Goal: Task Accomplishment & Management: Manage account settings

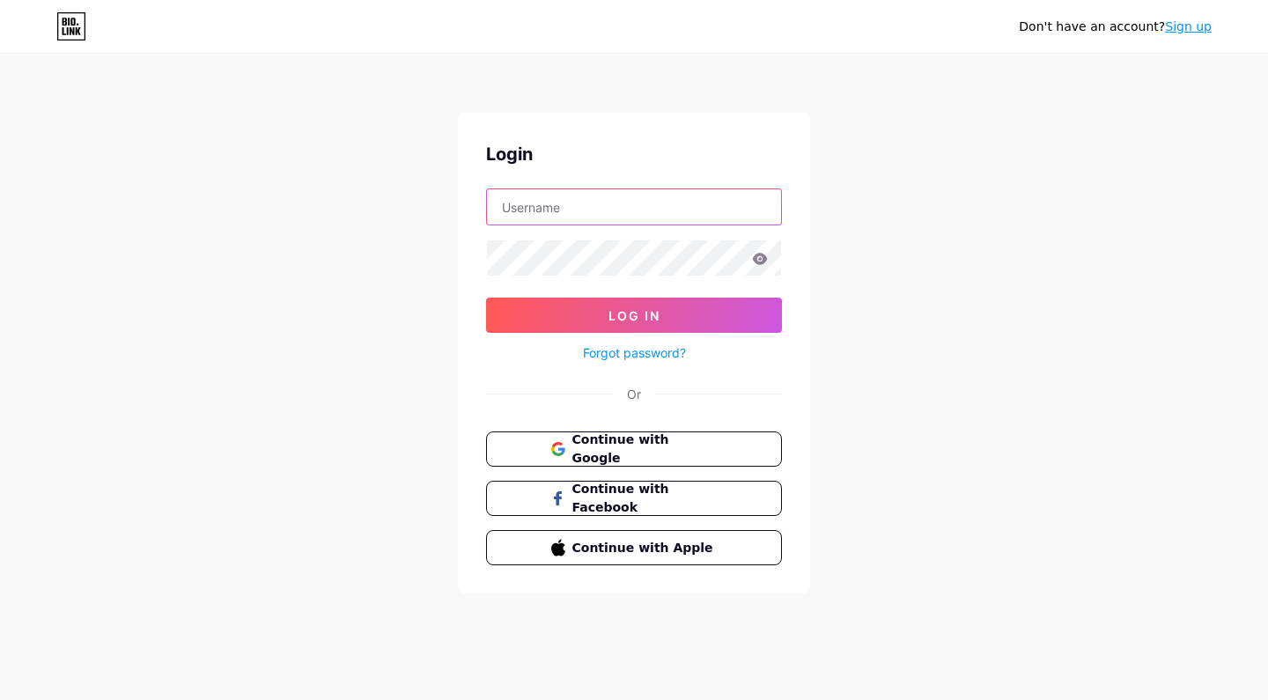
type input "bizpropulsion"
click at [634, 315] on button "Log In" at bounding box center [634, 315] width 296 height 35
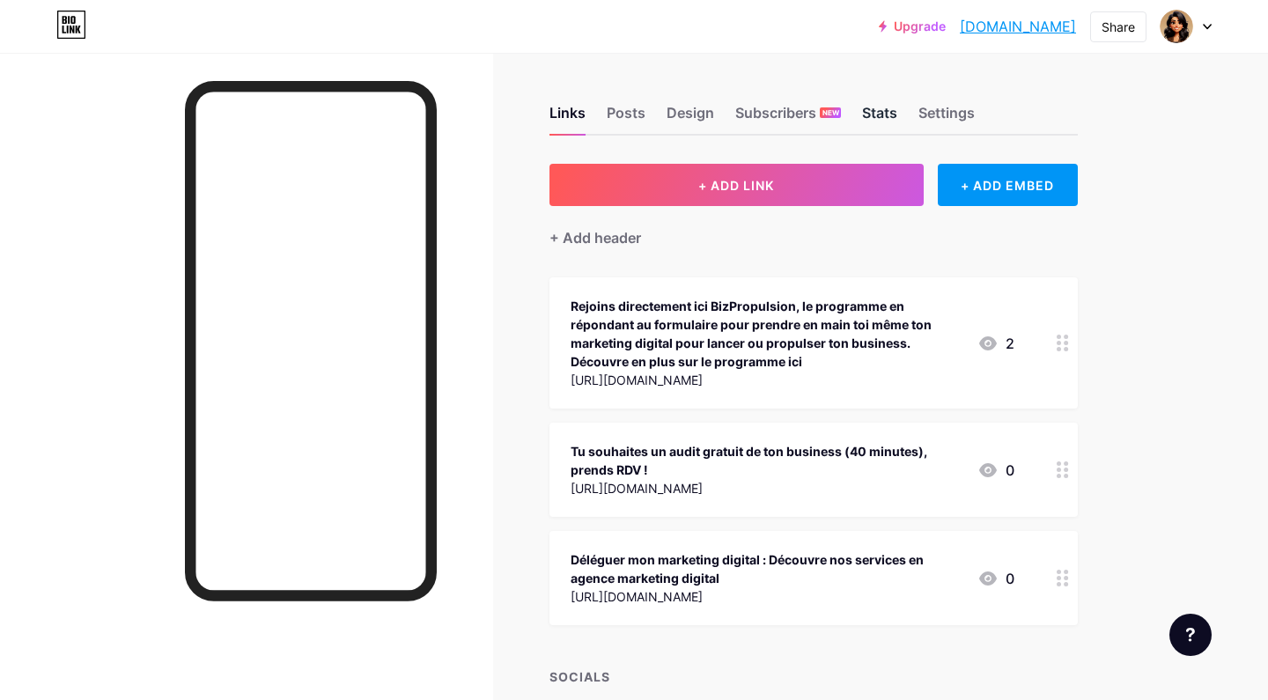
click at [873, 121] on div "Stats" at bounding box center [879, 118] width 35 height 32
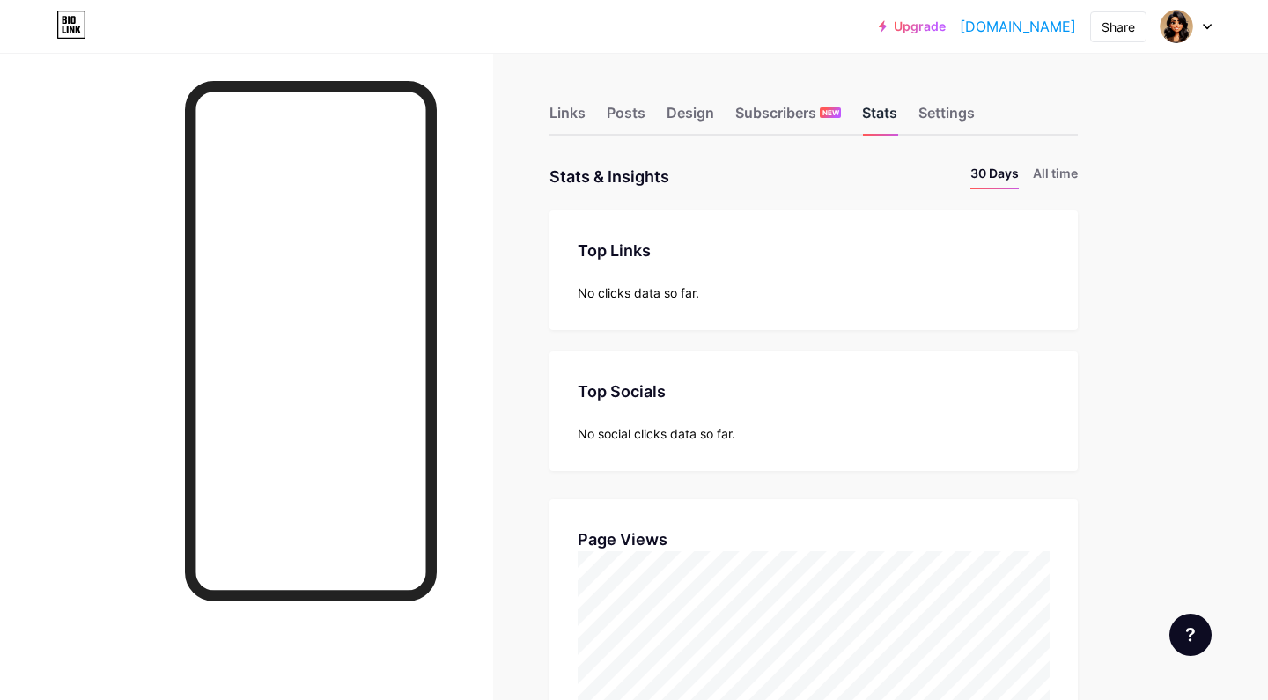
scroll to position [700, 1268]
click at [1047, 179] on li "All time" at bounding box center [1055, 177] width 45 height 26
click at [777, 111] on div "Subscribers NEW" at bounding box center [788, 118] width 106 height 32
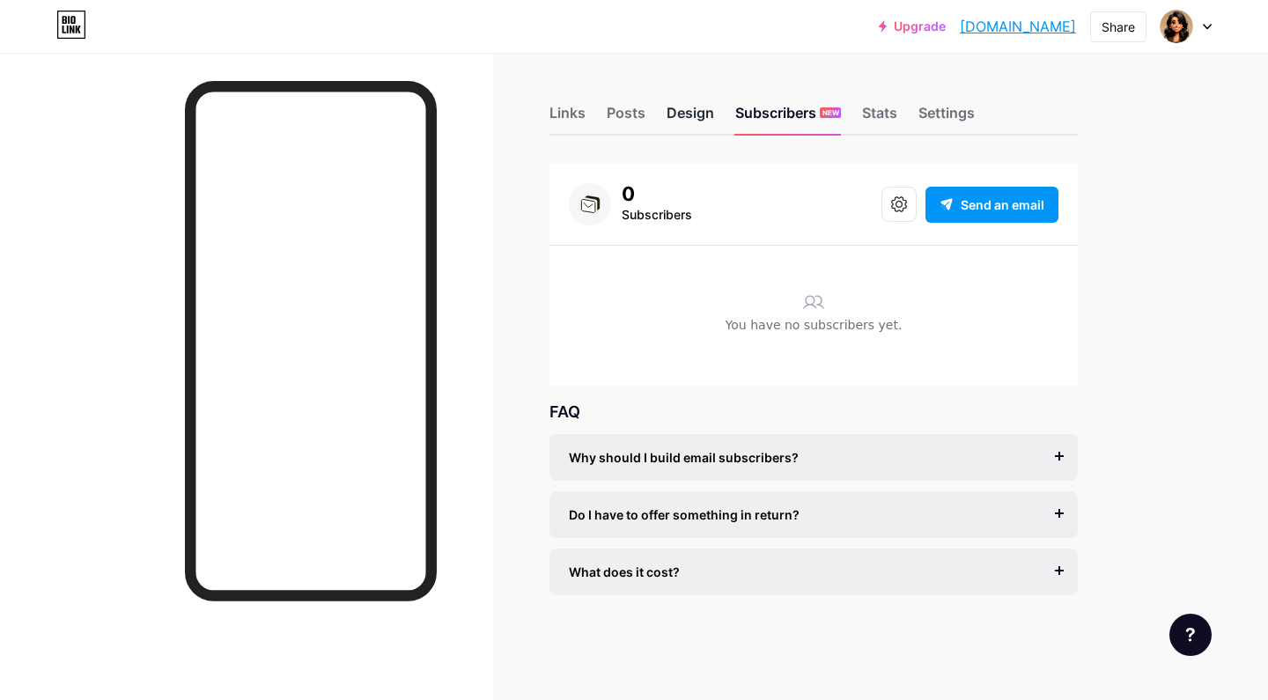
click at [692, 123] on div "Design" at bounding box center [691, 118] width 48 height 32
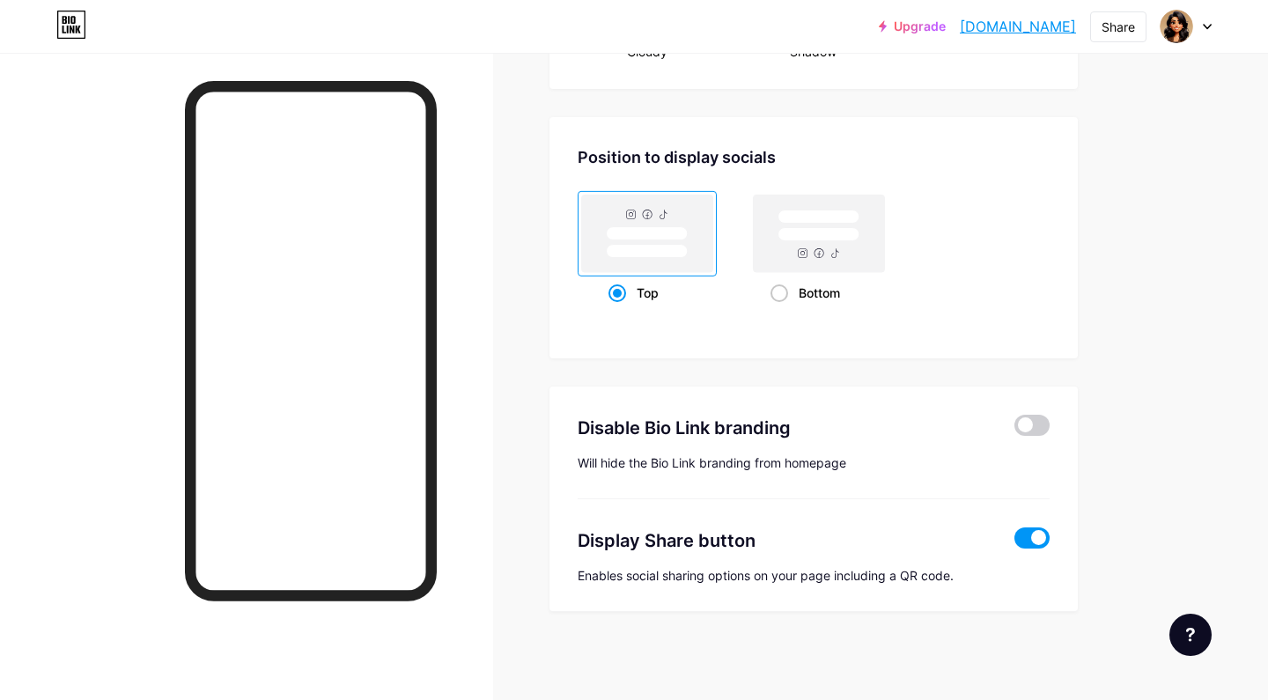
scroll to position [2291, 0]
